Goal: Information Seeking & Learning: Check status

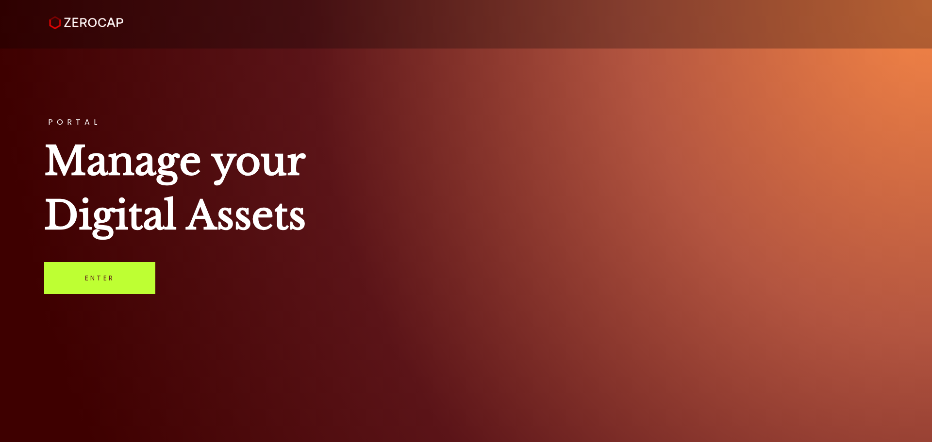
click at [101, 271] on link "Enter" at bounding box center [99, 278] width 111 height 32
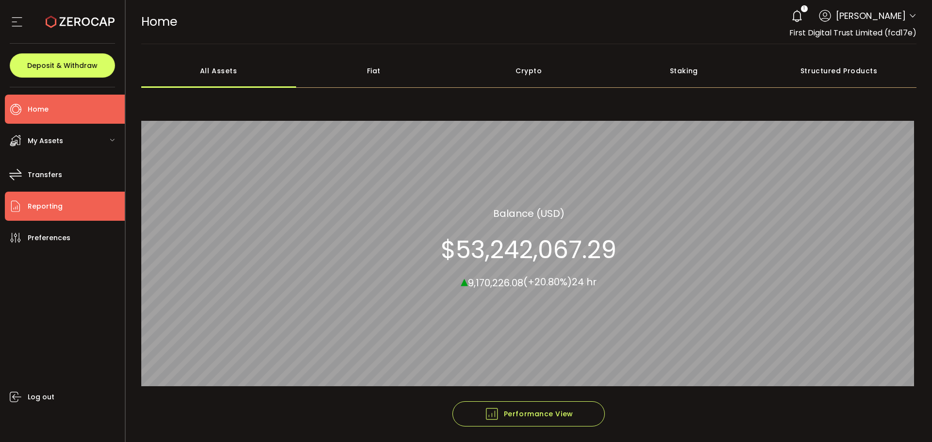
click at [78, 204] on li "Reporting" at bounding box center [65, 206] width 120 height 29
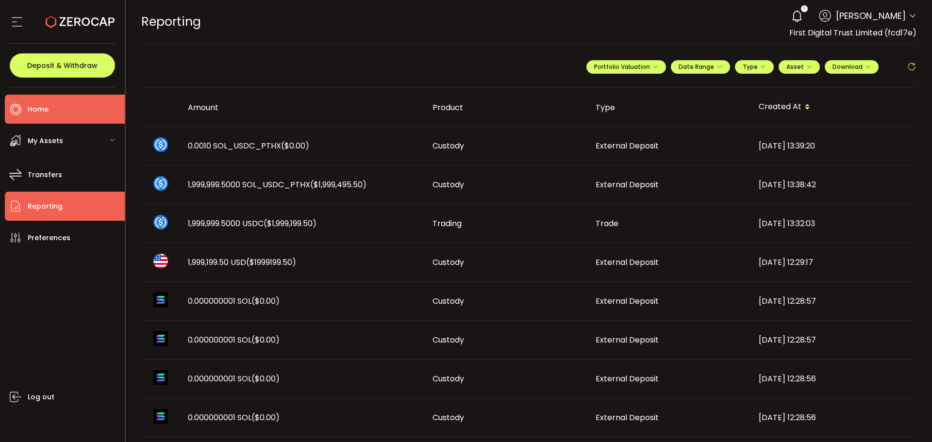
click at [87, 116] on li "Home" at bounding box center [65, 109] width 120 height 29
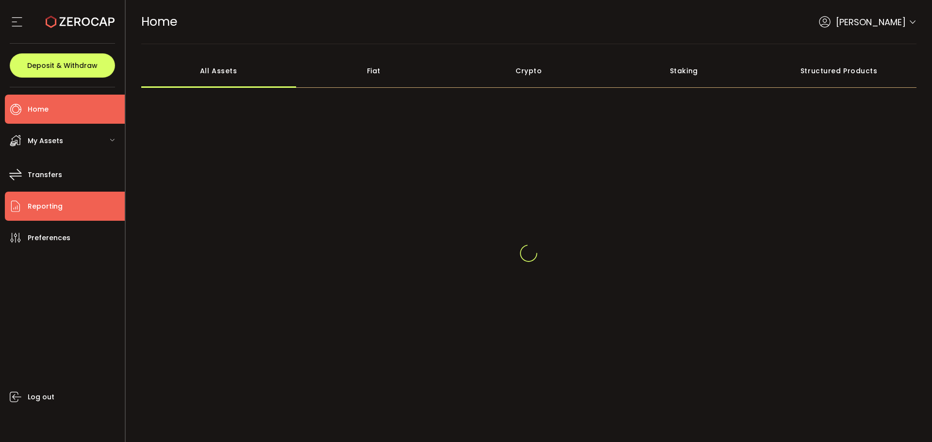
click at [79, 206] on li "Reporting" at bounding box center [65, 206] width 120 height 29
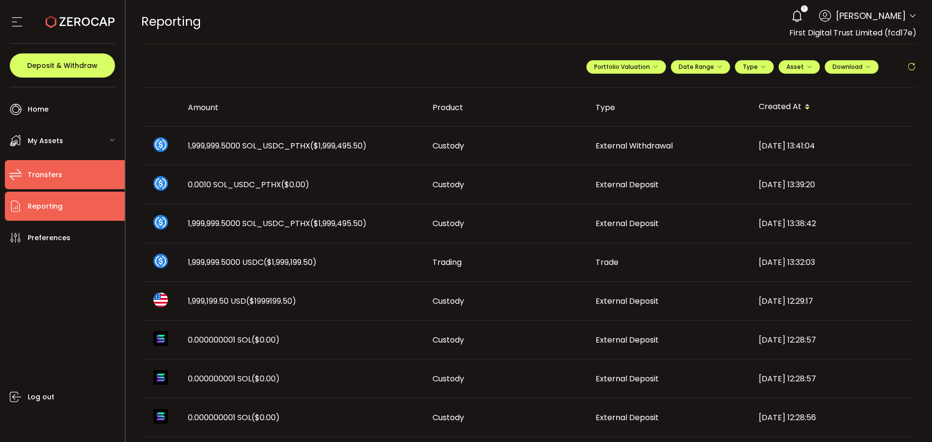
click at [63, 187] on li "Transfers" at bounding box center [65, 174] width 120 height 29
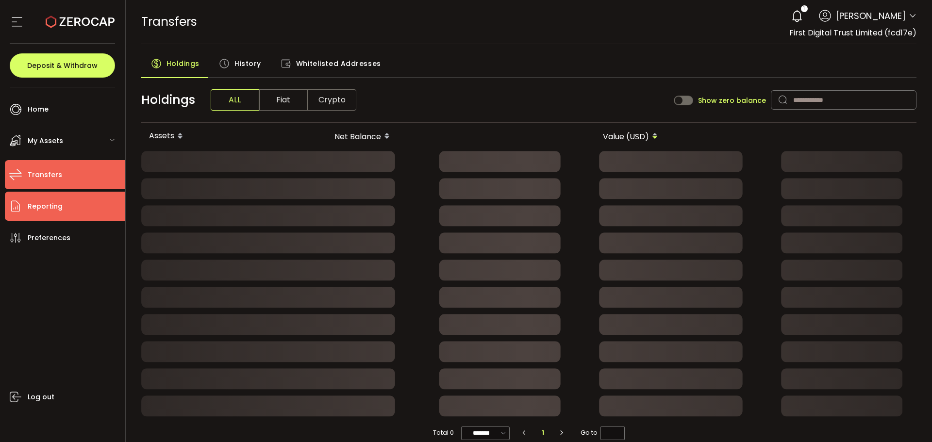
click at [73, 208] on li "Reporting" at bounding box center [65, 206] width 120 height 29
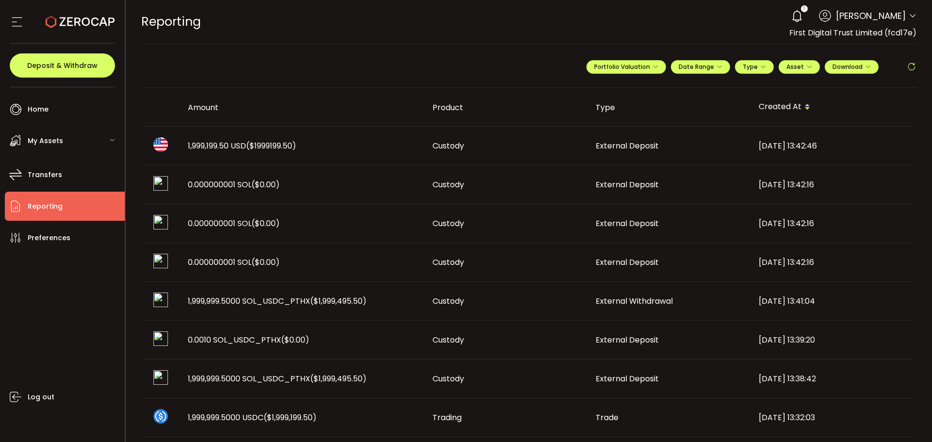
click at [318, 149] on div "1,999,199.50 USD ($1999199.50)" at bounding box center [302, 145] width 245 height 11
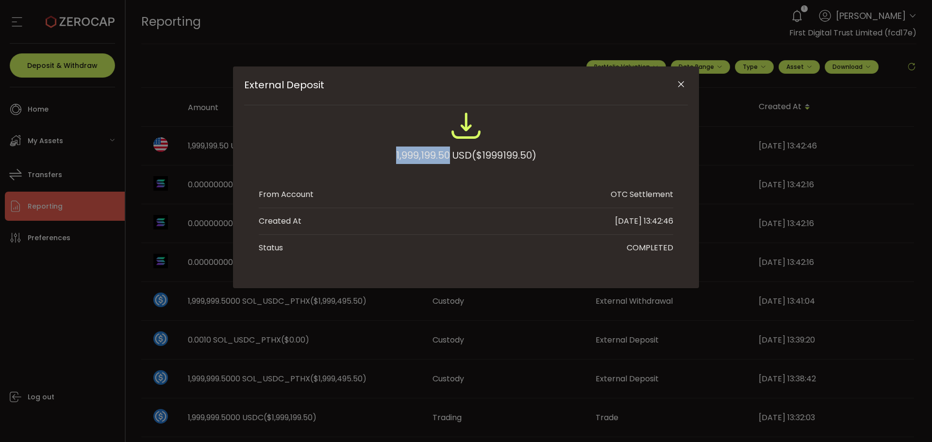
drag, startPoint x: 389, startPoint y: 150, endPoint x: 447, endPoint y: 154, distance: 58.4
click at [447, 154] on div "1,999,199.50 USD ($1999199.50)" at bounding box center [466, 142] width 415 height 64
copy div "1,999,199.50"
click at [680, 78] on button "Close" at bounding box center [680, 84] width 17 height 17
